Goal: Task Accomplishment & Management: Manage account settings

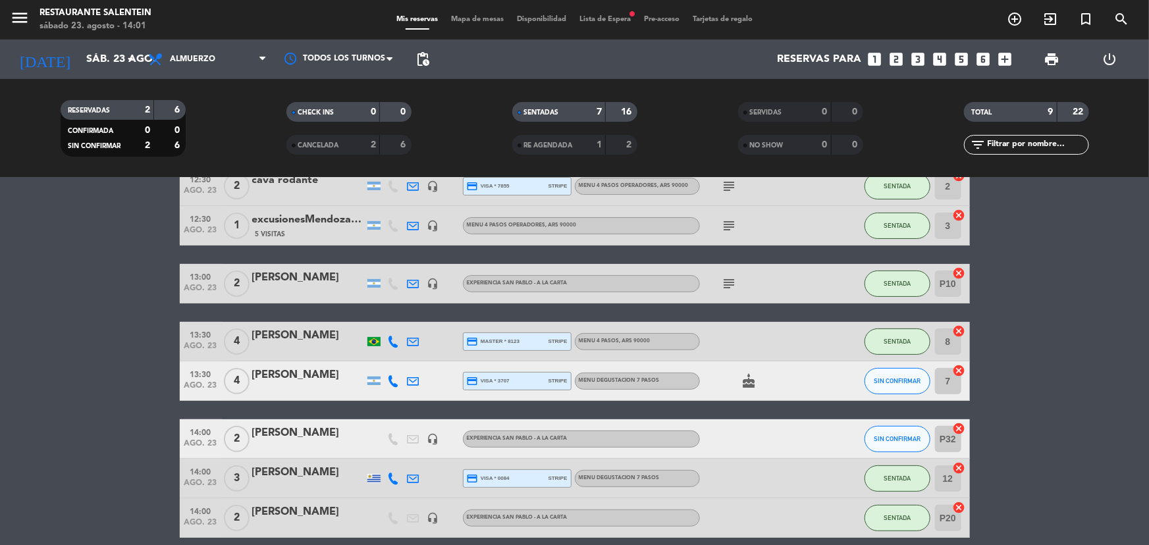
scroll to position [170, 0]
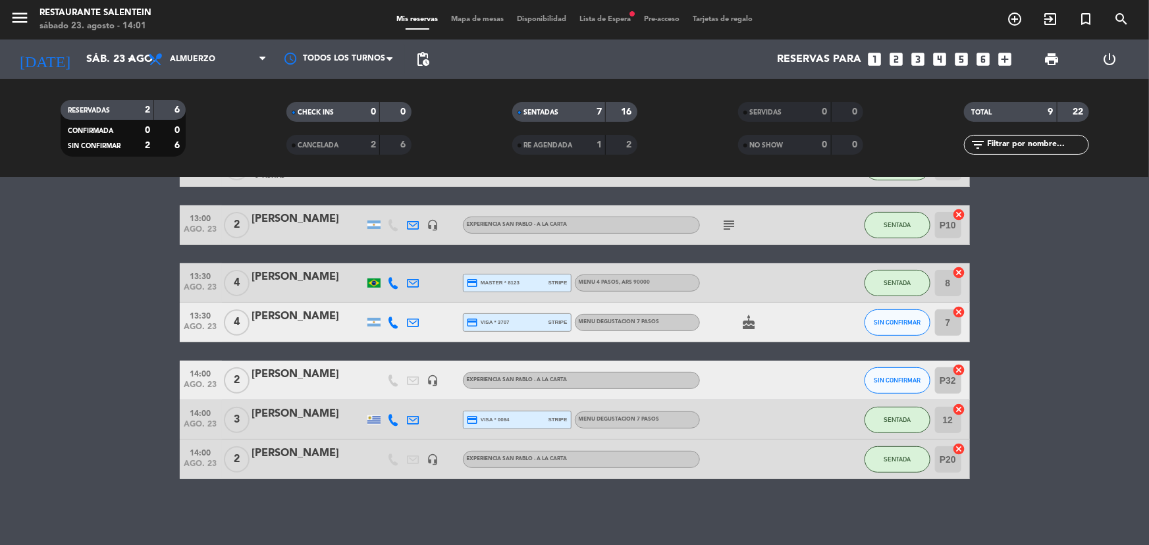
click at [597, 13] on div "menu Restaurante Salentein sábado 23. agosto - 14:01 Mis reservas Mapa de mesas…" at bounding box center [574, 20] width 1149 height 40
click at [600, 17] on span "Lista de Espera fiber_manual_record" at bounding box center [605, 19] width 65 height 7
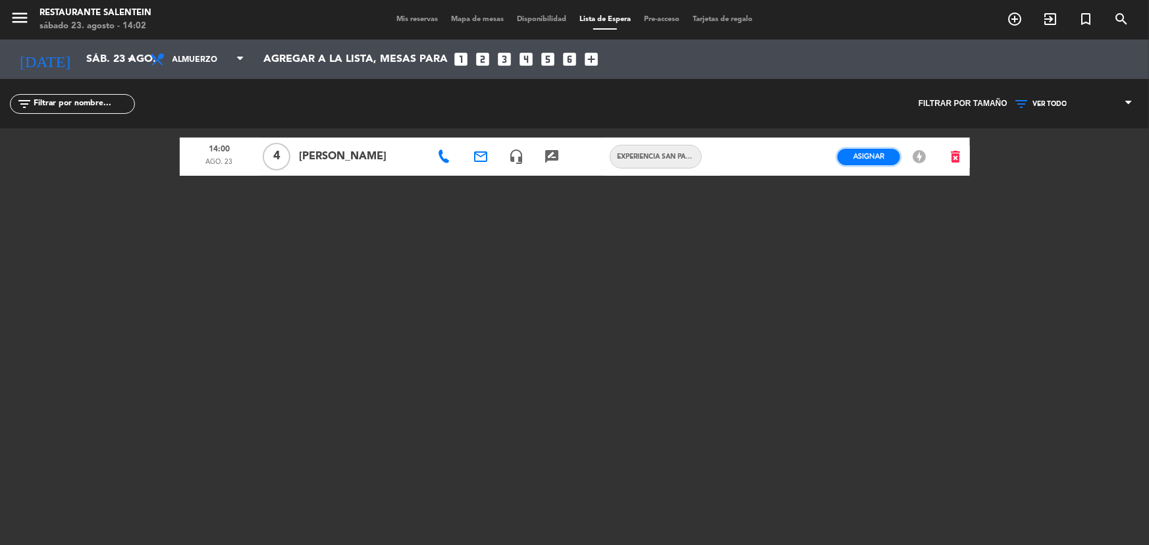
click at [876, 157] on span "Asignar" at bounding box center [868, 156] width 31 height 10
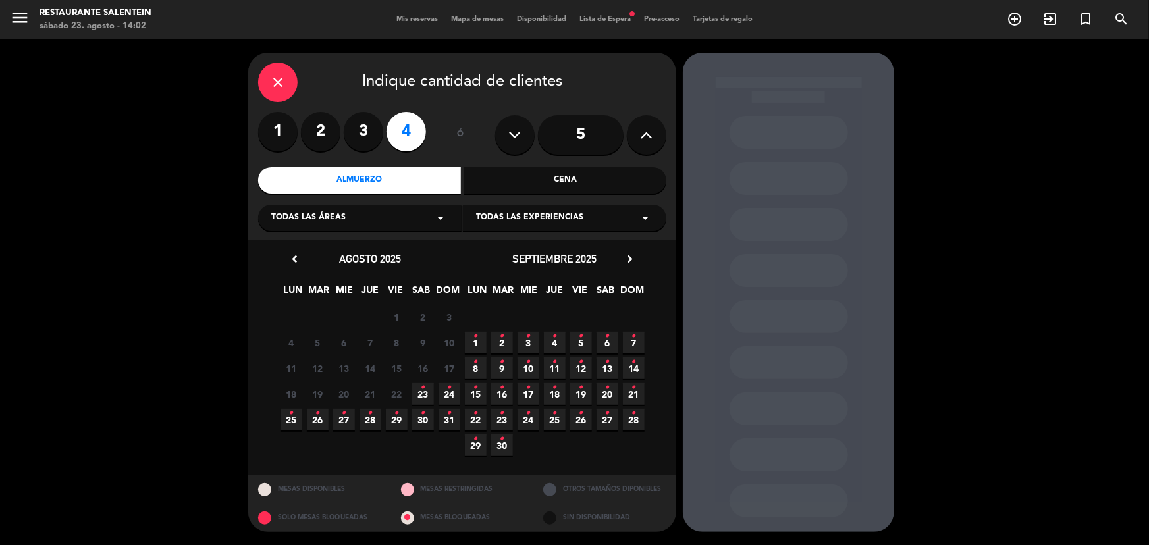
click at [502, 217] on span "Todas las experiencias" at bounding box center [529, 217] width 107 height 13
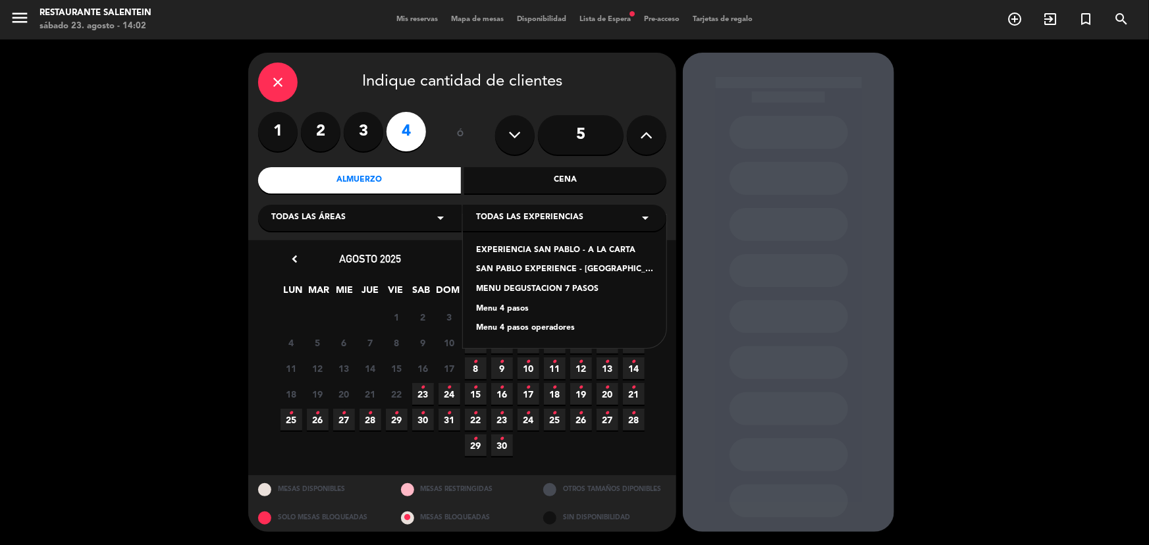
click at [524, 244] on div "EXPERIENCIA SAN PABLO - A LA CARTA" at bounding box center [564, 250] width 177 height 13
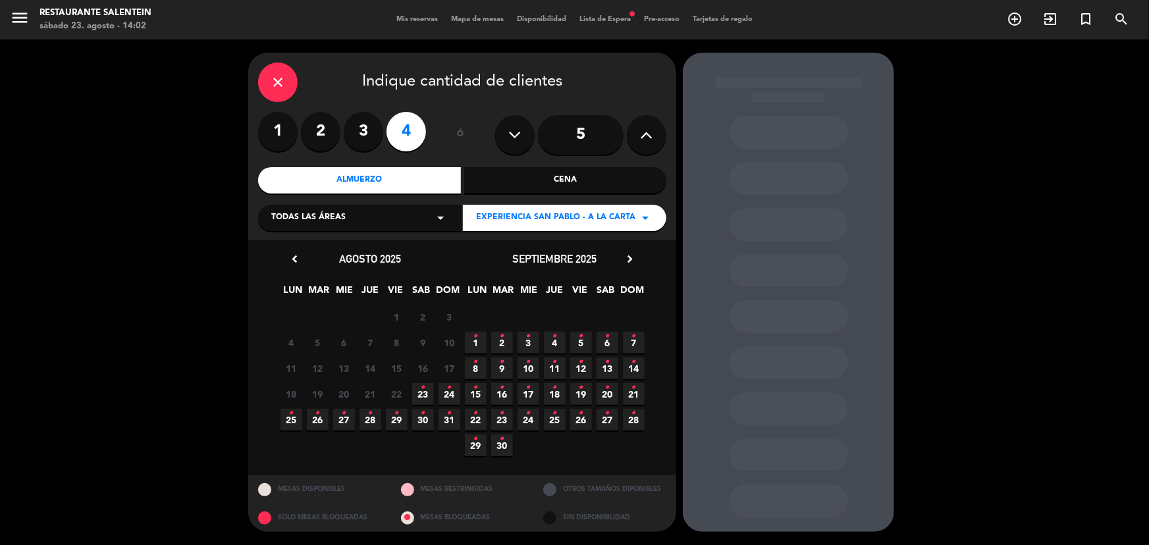
click at [426, 396] on span "23 •" at bounding box center [423, 394] width 22 height 22
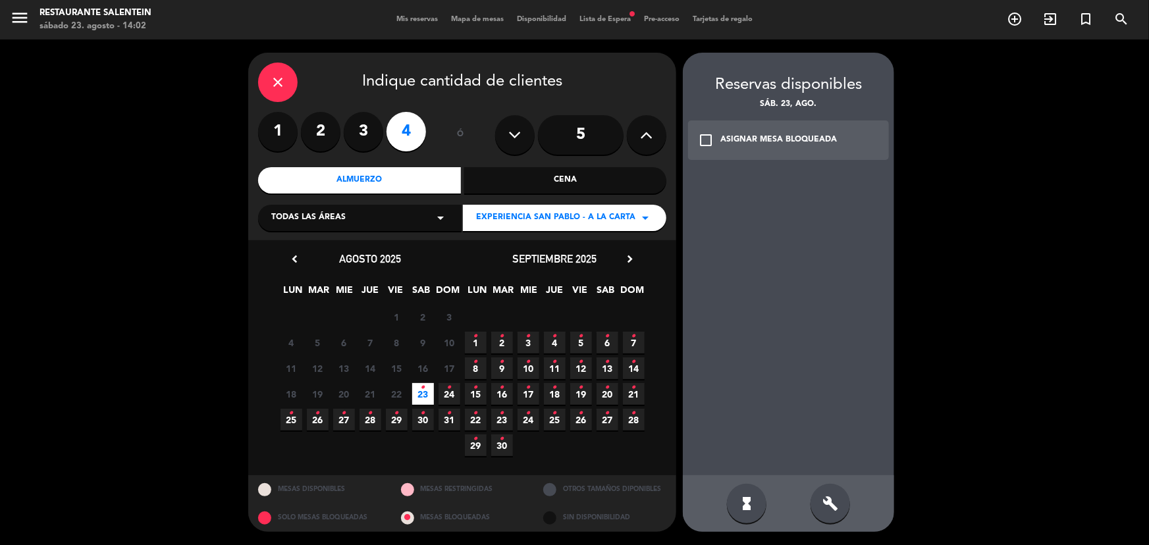
click at [383, 216] on div "Todas las áreas arrow_drop_down" at bounding box center [359, 218] width 203 height 26
click at [271, 246] on div "Posada" at bounding box center [359, 250] width 177 height 13
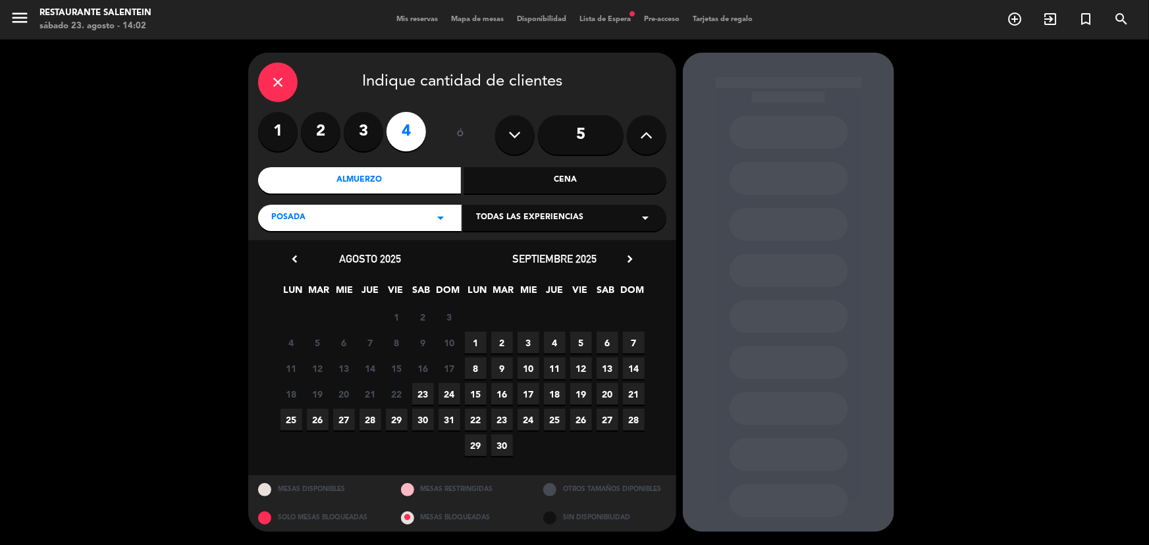
click at [425, 392] on span "23" at bounding box center [423, 394] width 22 height 22
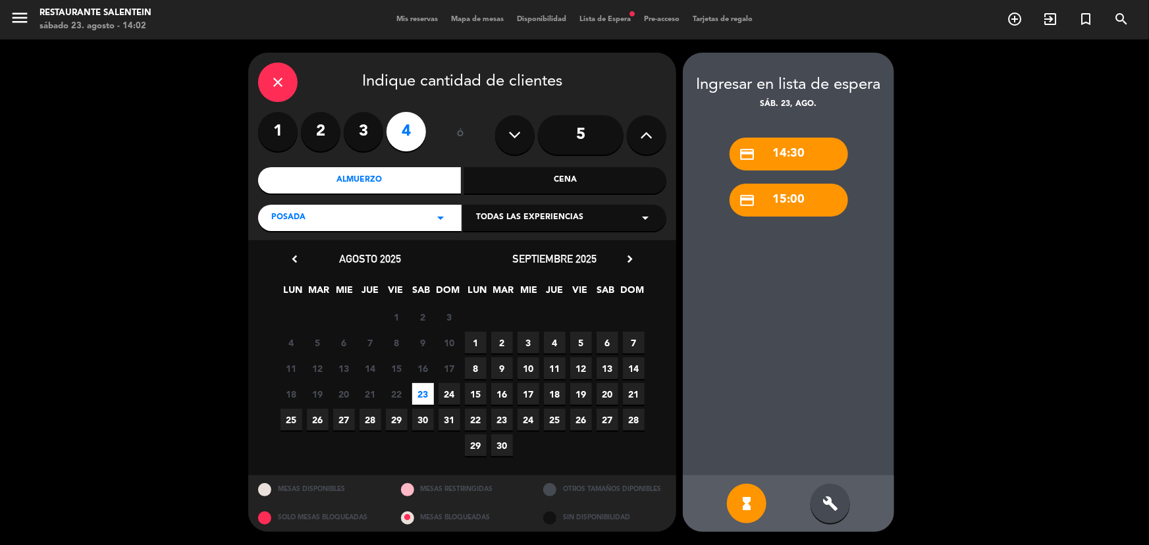
click at [788, 149] on div "credit_card 14:30" at bounding box center [789, 154] width 119 height 33
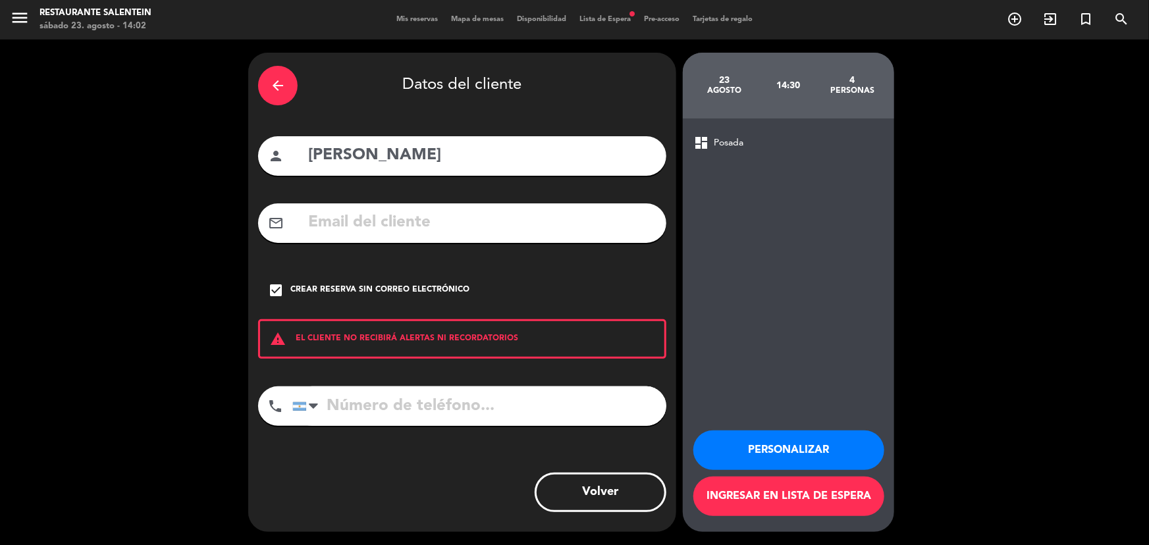
click at [276, 85] on icon "arrow_back" at bounding box center [278, 86] width 16 height 16
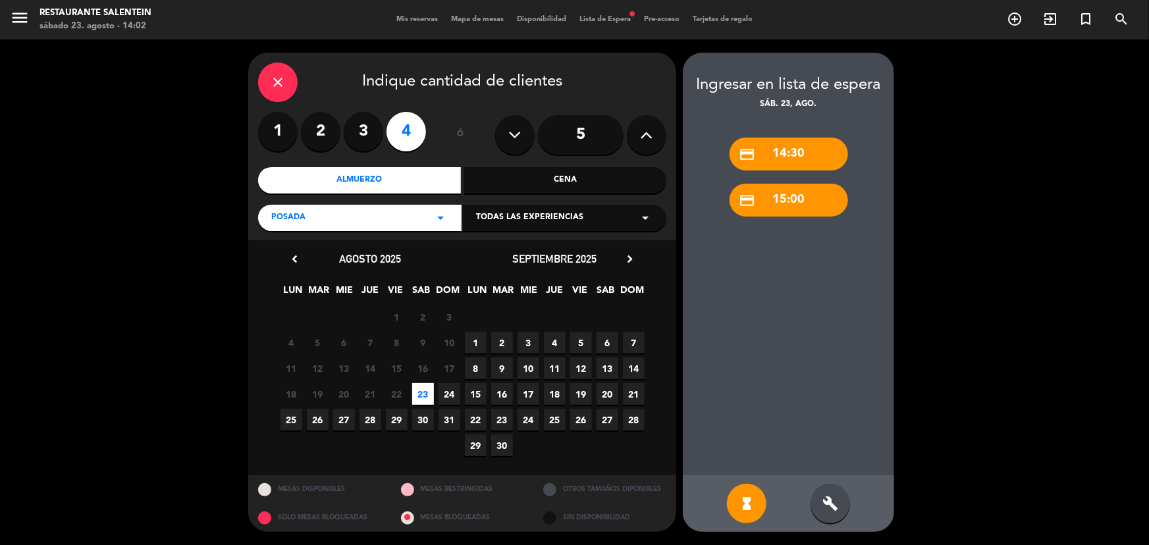
click at [502, 212] on span "Todas las experiencias" at bounding box center [529, 217] width 107 height 13
click at [520, 247] on div "EXPERIENCIA SAN PABLO - A LA CARTA" at bounding box center [564, 250] width 177 height 13
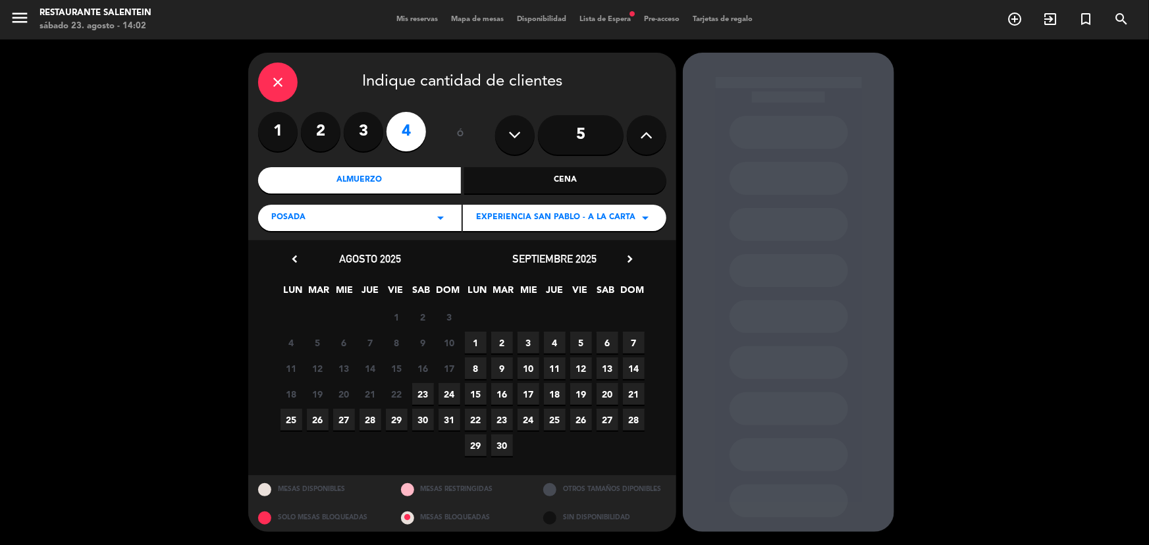
click at [421, 393] on span "23" at bounding box center [423, 394] width 22 height 22
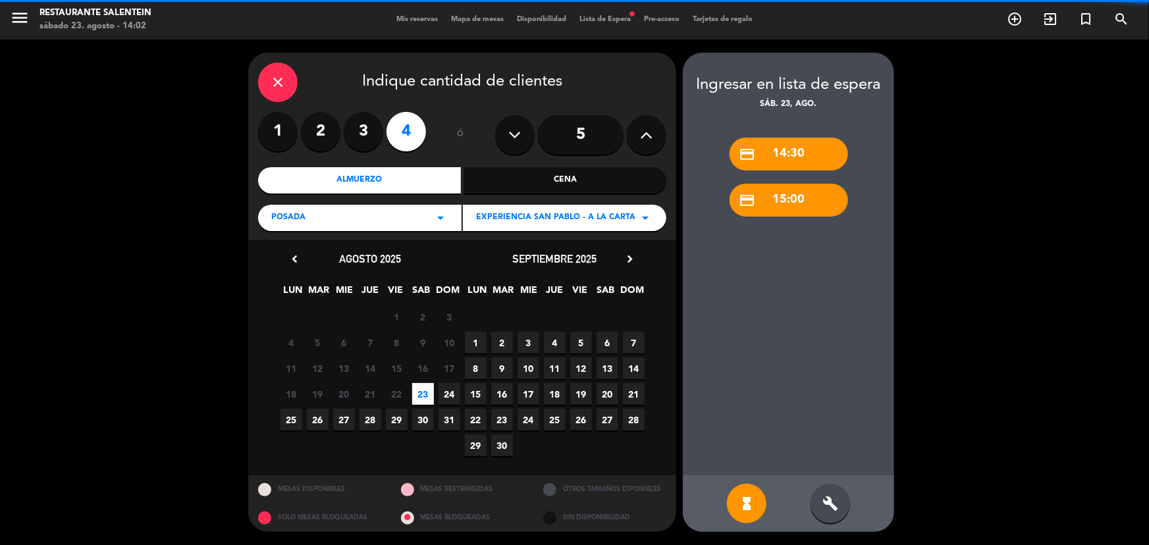
click at [782, 144] on div "credit_card 14:30" at bounding box center [789, 154] width 119 height 33
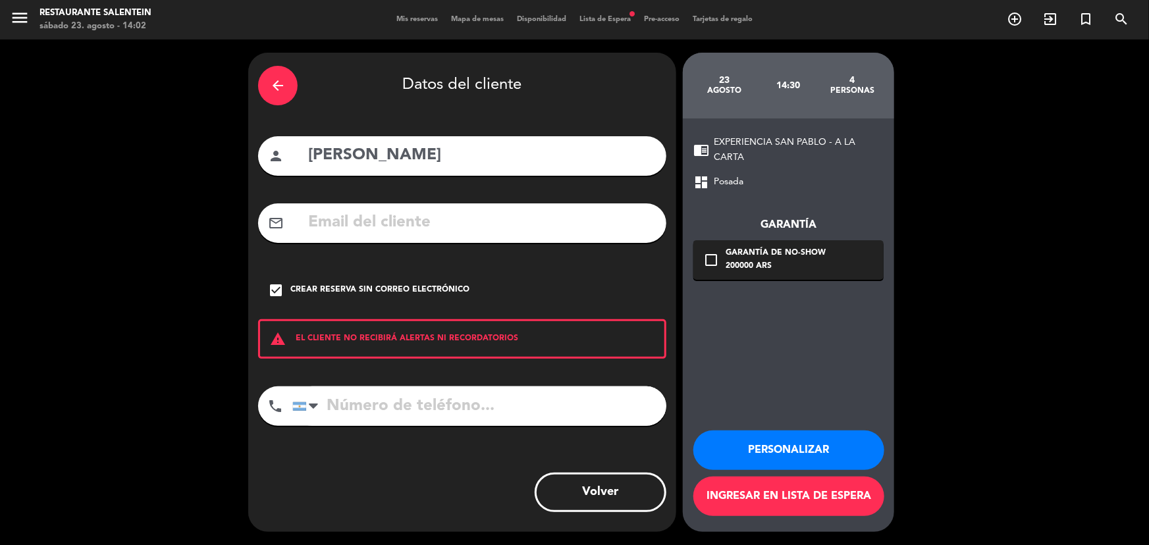
click at [765, 448] on button "Personalizar" at bounding box center [788, 451] width 191 height 40
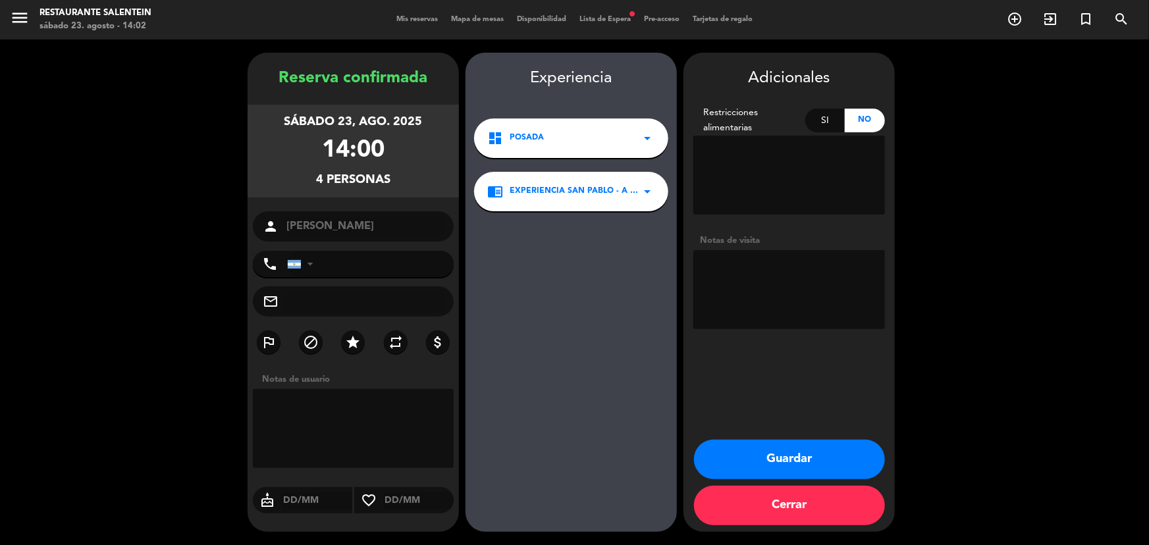
click at [780, 460] on button "Guardar" at bounding box center [789, 460] width 191 height 40
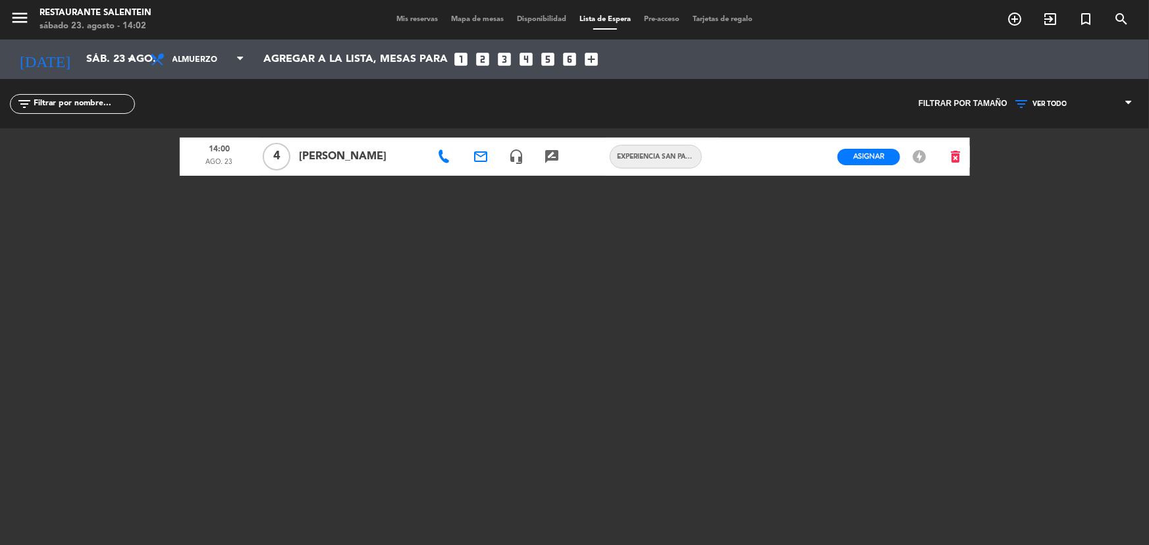
click at [923, 156] on icon "offline_bolt" at bounding box center [919, 157] width 16 height 16
click at [842, 157] on button "Asignar" at bounding box center [869, 157] width 63 height 16
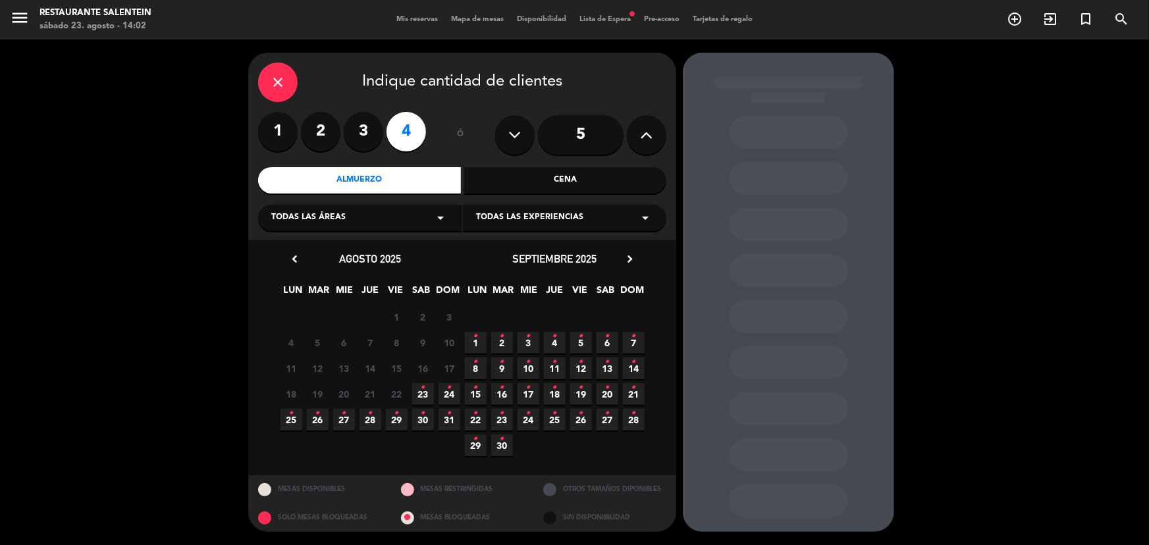
click at [278, 86] on icon "close" at bounding box center [278, 82] width 16 height 16
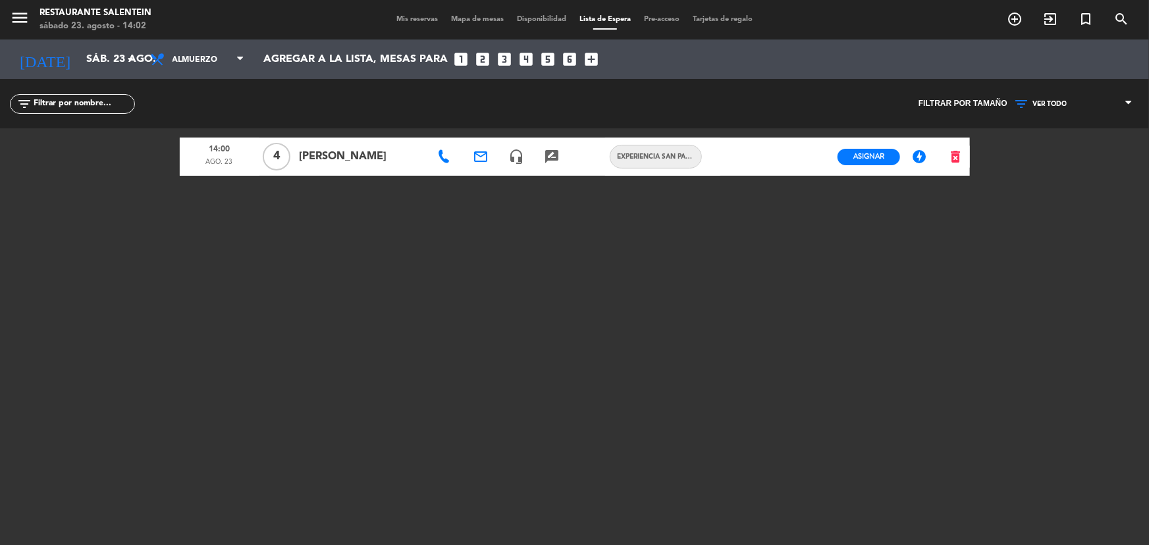
click at [39, 107] on input "text" at bounding box center [83, 104] width 102 height 14
click at [88, 57] on input "sáb. 23 ago." at bounding box center [149, 60] width 139 height 26
